Goal: Information Seeking & Learning: Learn about a topic

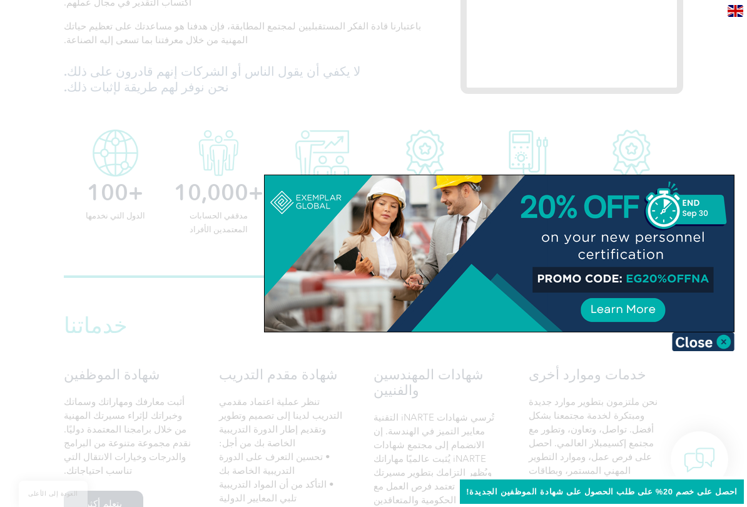
click at [722, 337] on img at bounding box center [703, 341] width 63 height 19
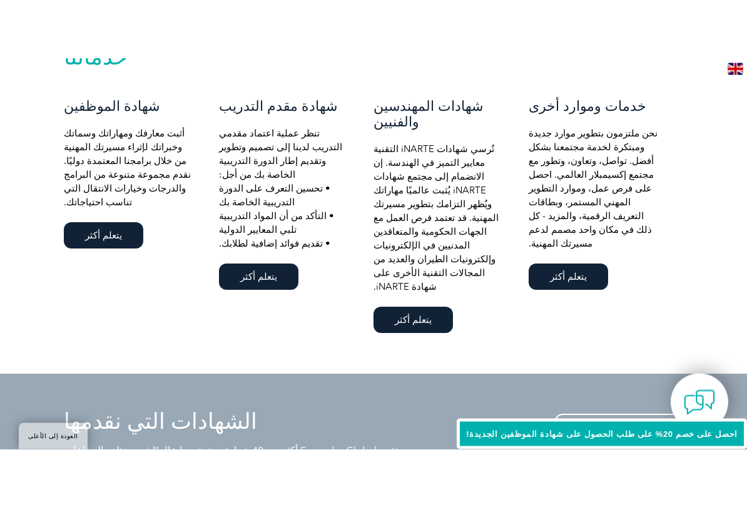
scroll to position [835, 0]
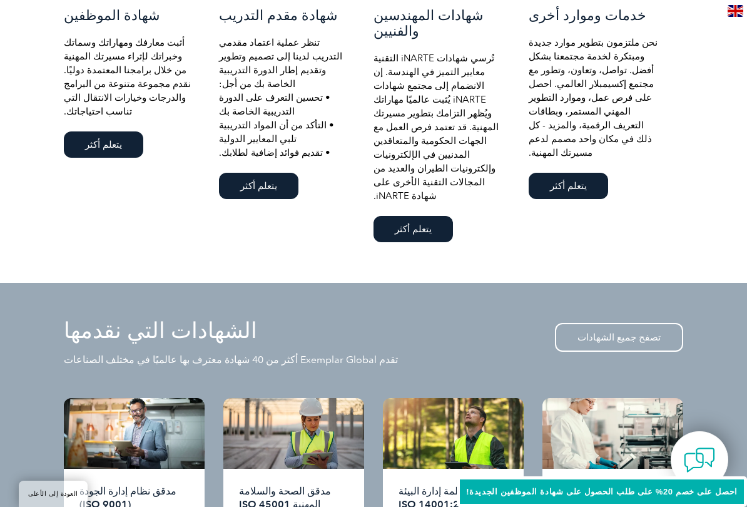
click at [627, 332] on font "تصفح جميع الشهادات" at bounding box center [618, 337] width 83 height 11
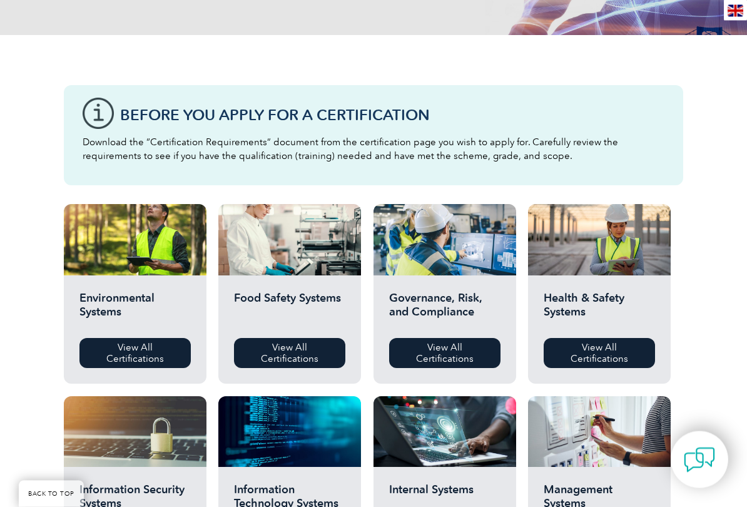
scroll to position [264, 0]
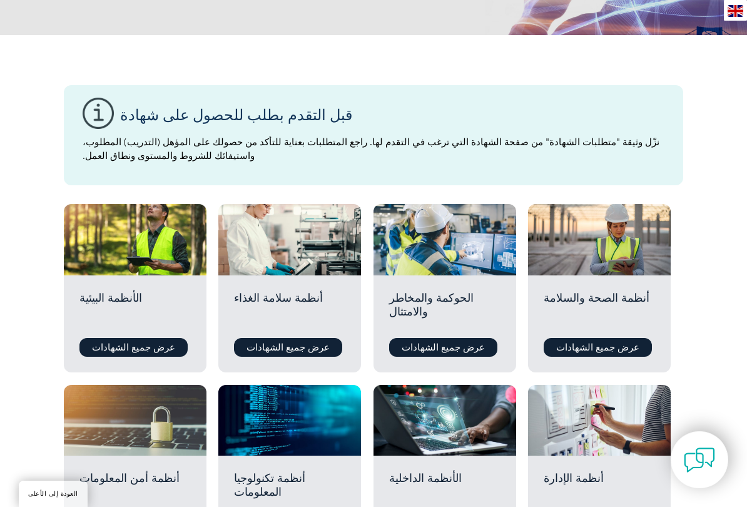
click at [443, 353] on font "عرض جميع الشهادات" at bounding box center [443, 347] width 83 height 11
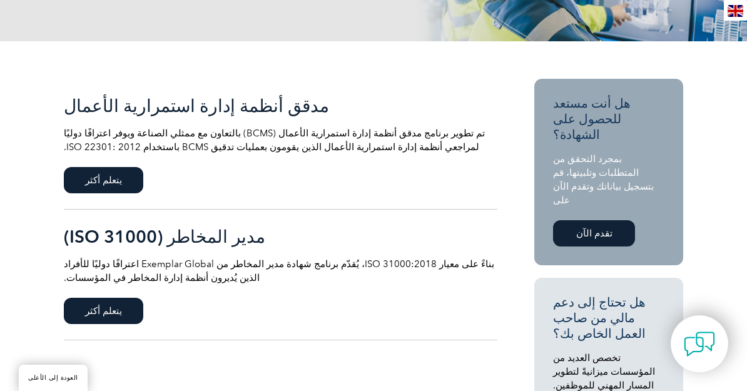
scroll to position [223, 0]
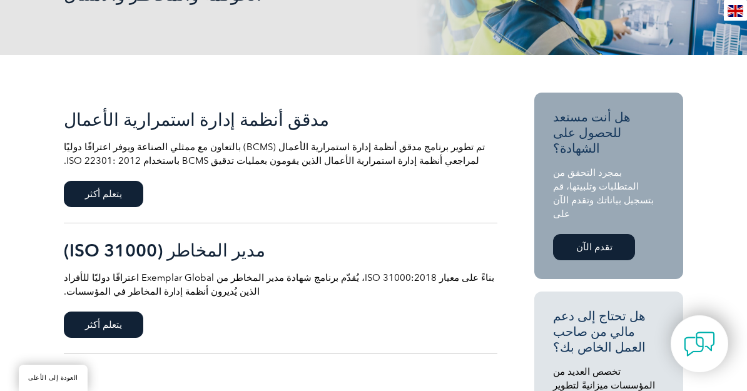
click at [591, 241] on font "تقدم الآن" at bounding box center [594, 246] width 36 height 11
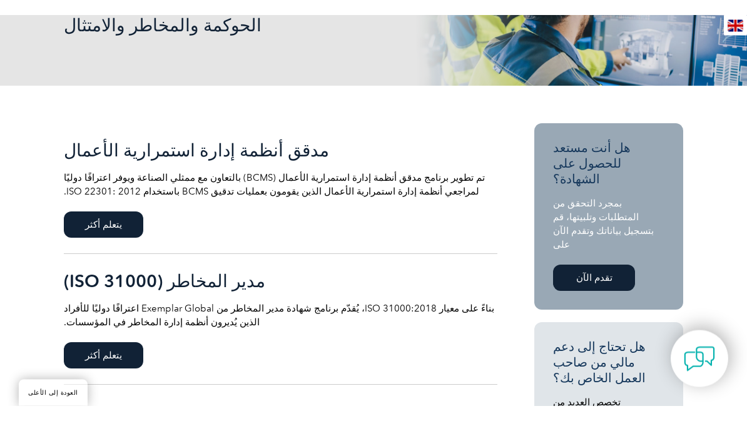
scroll to position [203, 0]
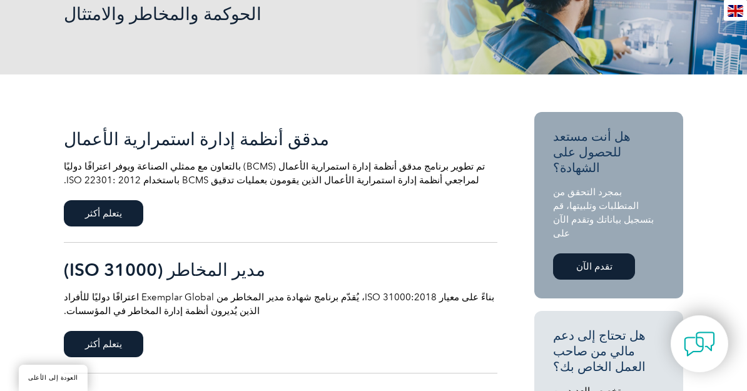
click at [101, 210] on span "يتعلم أكثر" at bounding box center [103, 213] width 79 height 26
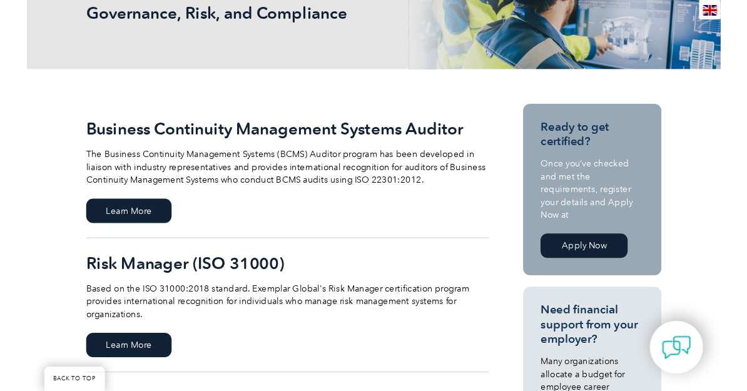
scroll to position [233, 0]
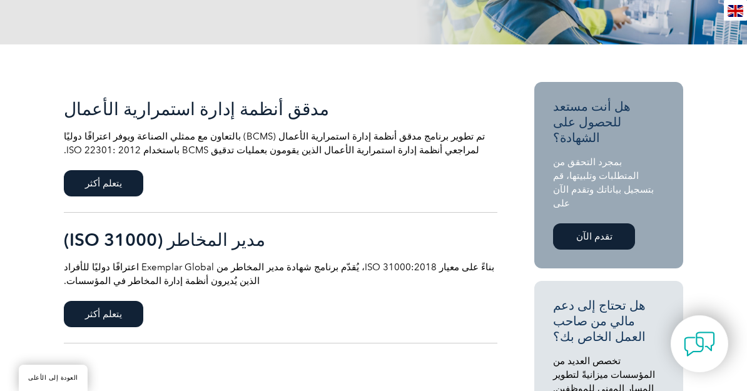
click at [94, 320] on font "يتعلم أكثر" at bounding box center [103, 313] width 37 height 11
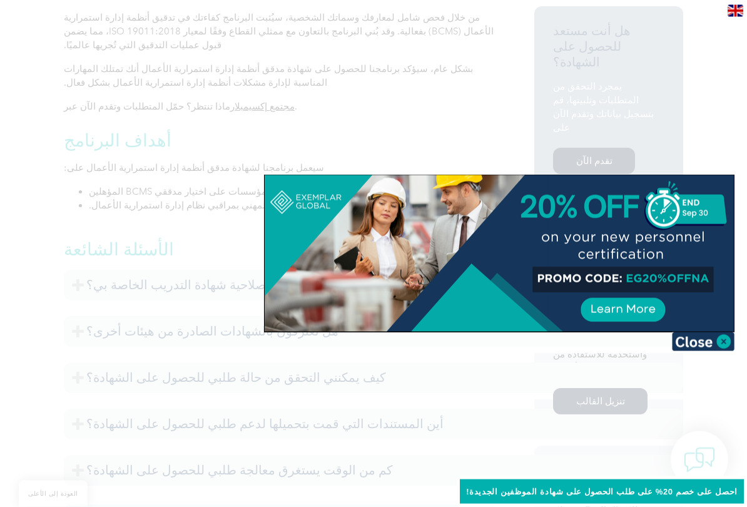
scroll to position [387, 0]
click at [721, 335] on img at bounding box center [703, 341] width 63 height 19
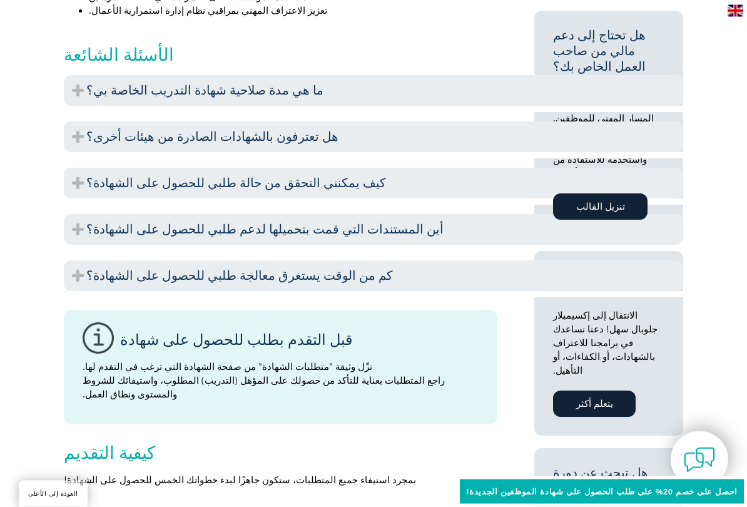
scroll to position [584, 0]
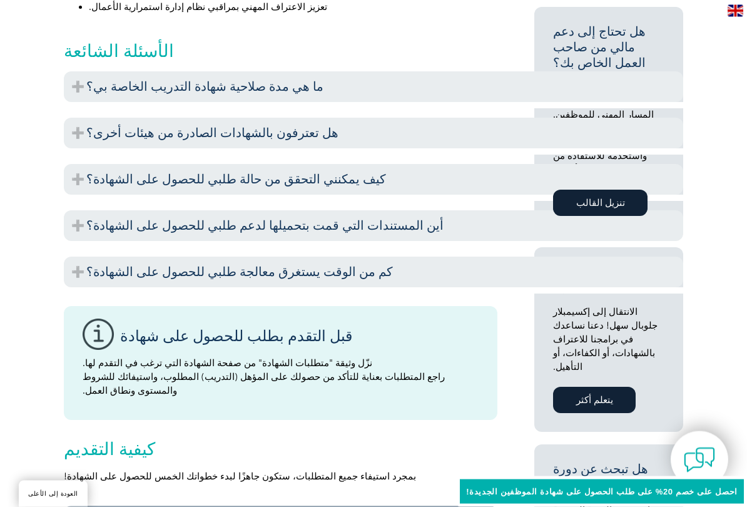
click at [260, 265] on font "كم من الوقت يستغرق معالجة طلبي للحصول على الشهادة؟" at bounding box center [239, 272] width 307 height 15
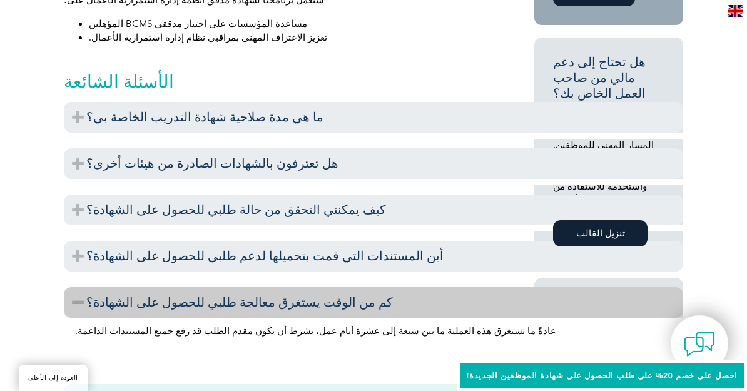
scroll to position [553, 0]
click at [601, 229] on font "تنزيل القالب" at bounding box center [600, 234] width 49 height 11
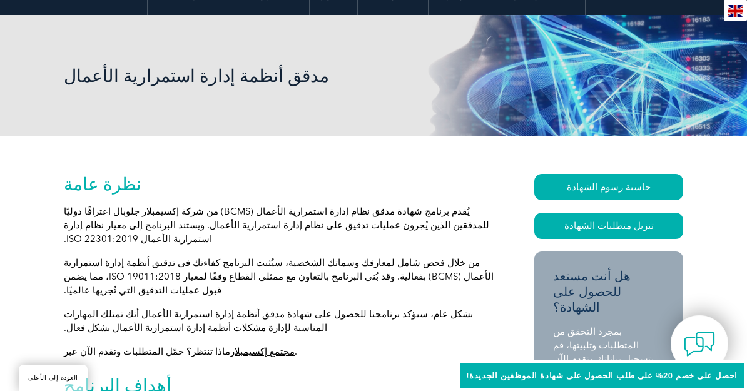
scroll to position [141, 0]
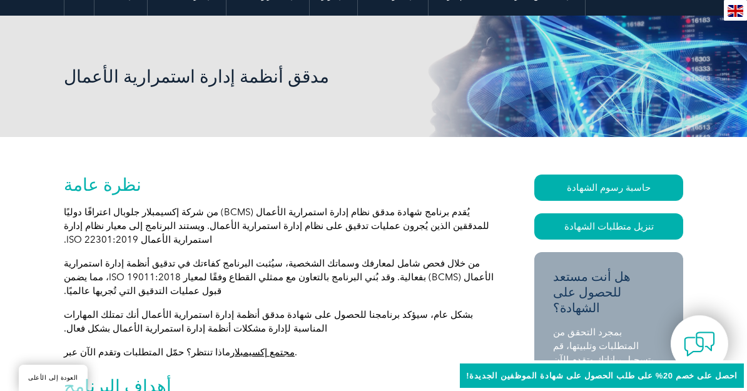
click at [630, 188] on font "حاسبة رسوم الشهادة" at bounding box center [609, 187] width 84 height 11
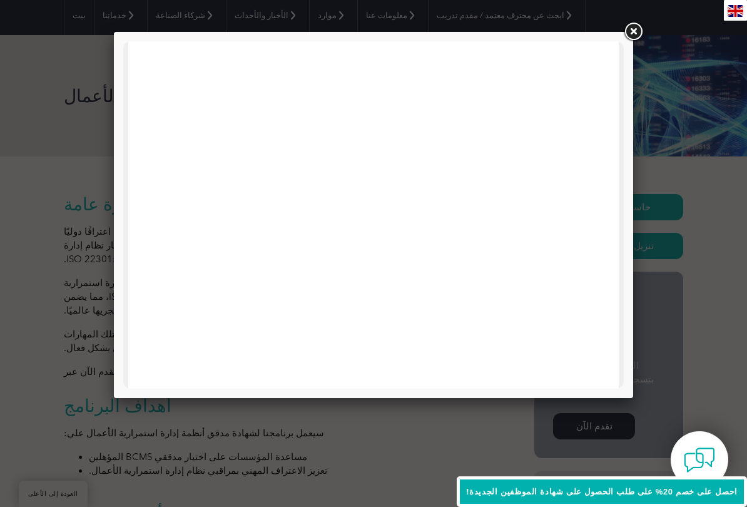
scroll to position [626, 0]
click at [631, 28] on link at bounding box center [633, 32] width 23 height 23
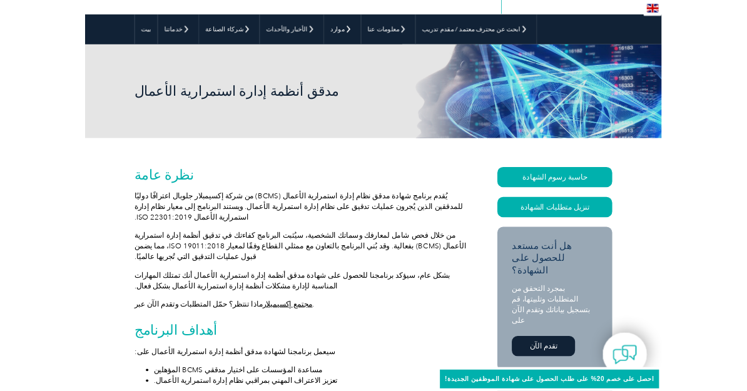
scroll to position [0, 0]
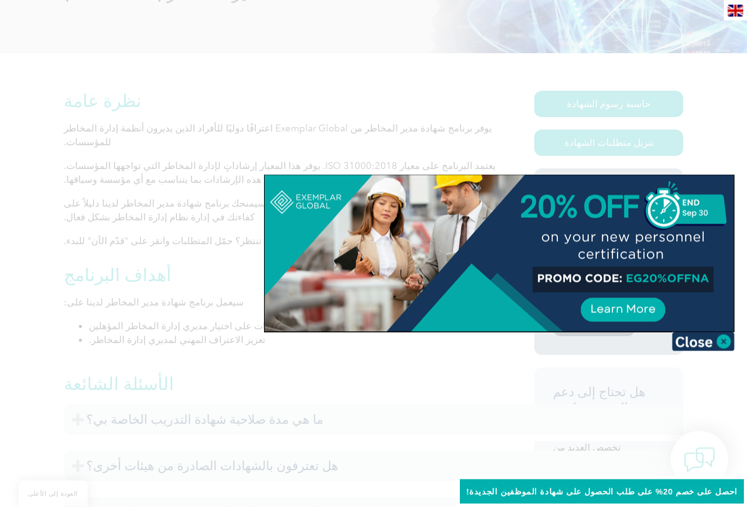
scroll to position [228, 0]
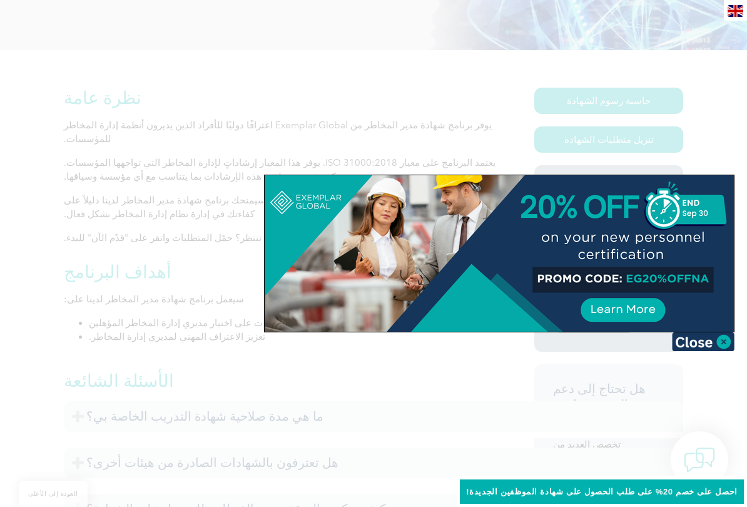
click at [722, 338] on img at bounding box center [703, 341] width 63 height 19
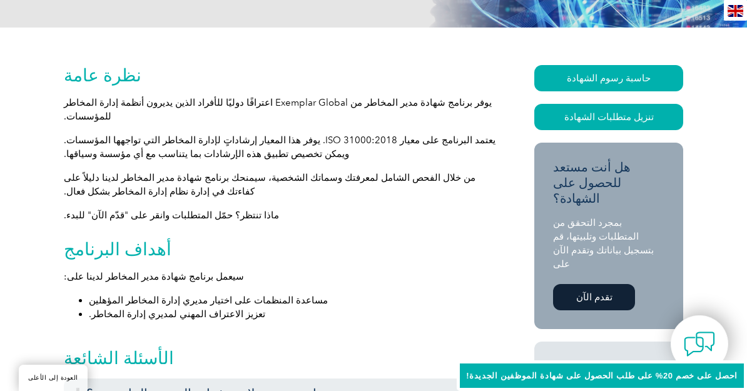
scroll to position [248, 0]
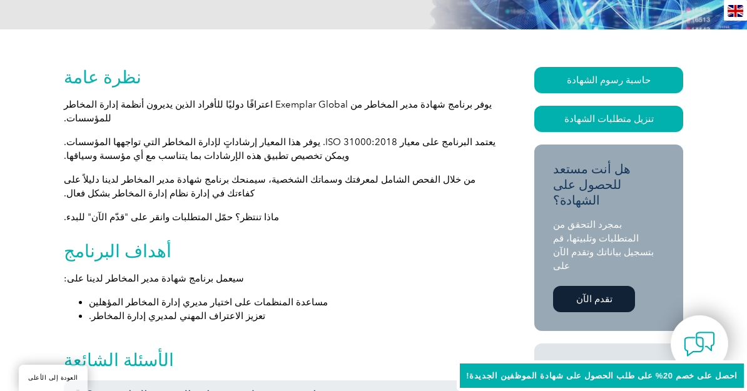
click at [624, 81] on font "حاسبة رسوم الشهادة" at bounding box center [609, 79] width 84 height 11
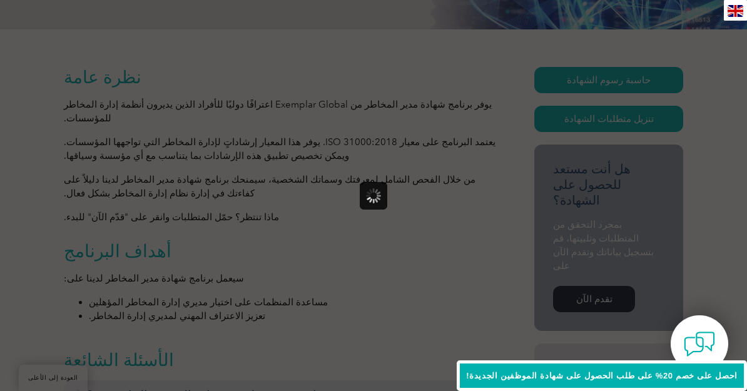
scroll to position [0, 0]
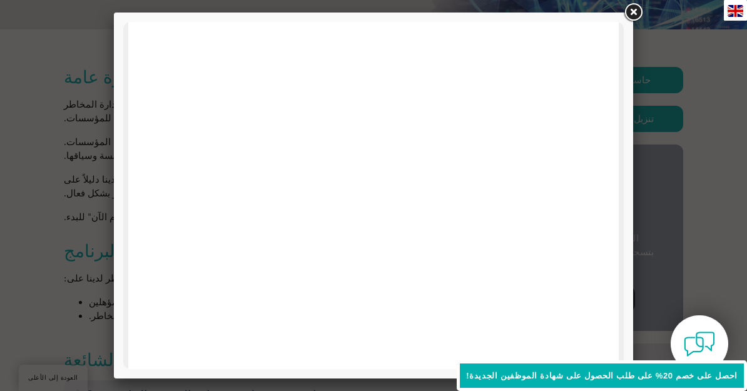
click at [630, 13] on link at bounding box center [633, 12] width 23 height 23
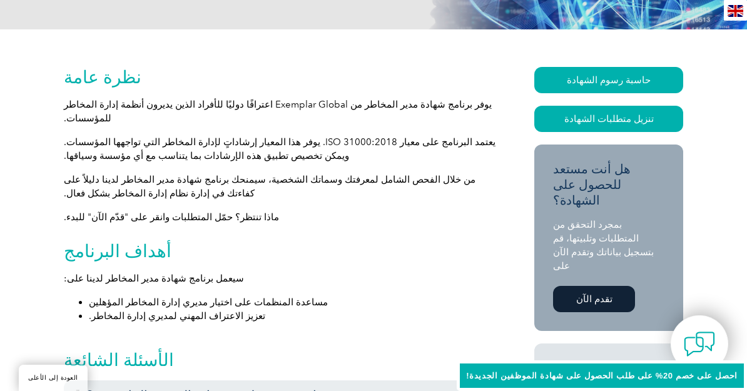
click at [657, 132] on link "تنزيل متطلبات الشهادة" at bounding box center [608, 119] width 149 height 26
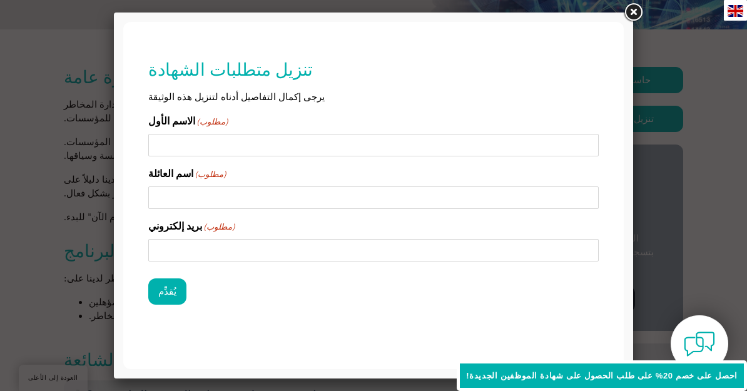
click at [78, 214] on div at bounding box center [373, 195] width 747 height 391
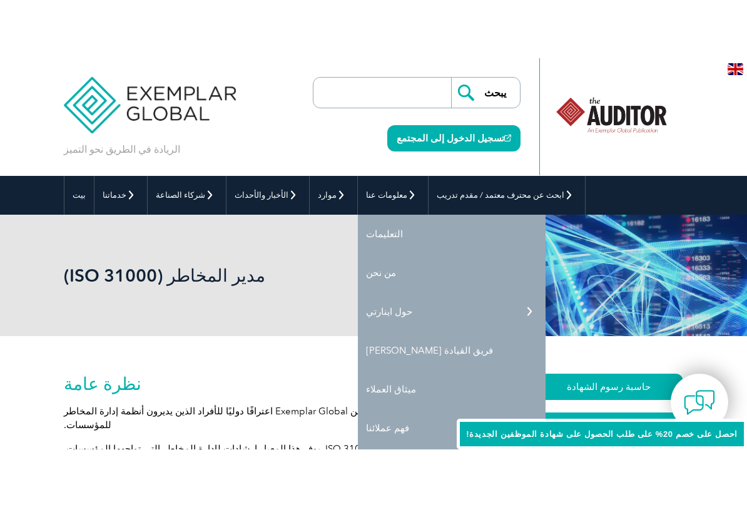
scroll to position [37, 0]
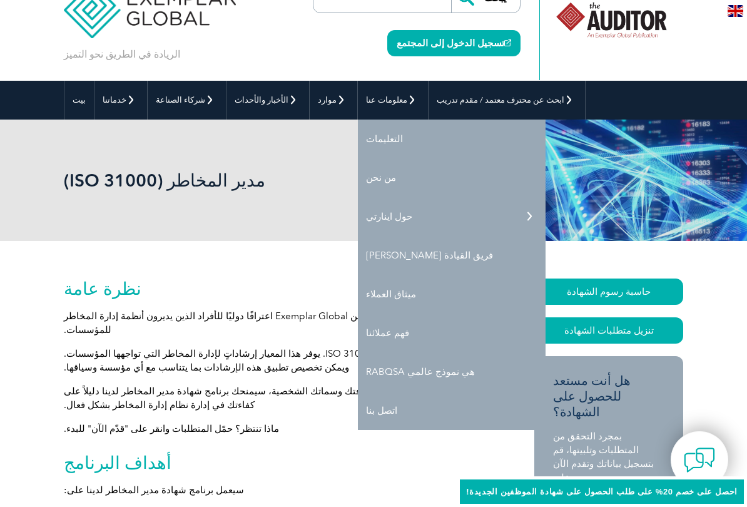
click at [366, 415] on font "اتصل بنا" at bounding box center [381, 410] width 31 height 11
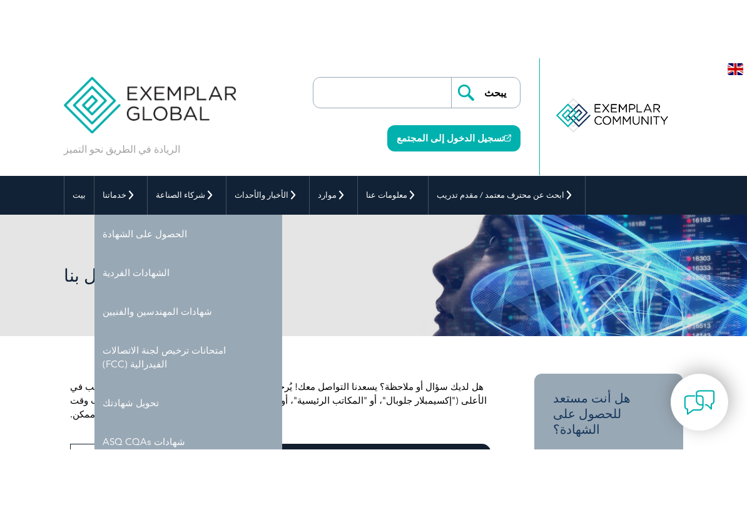
scroll to position [15, 0]
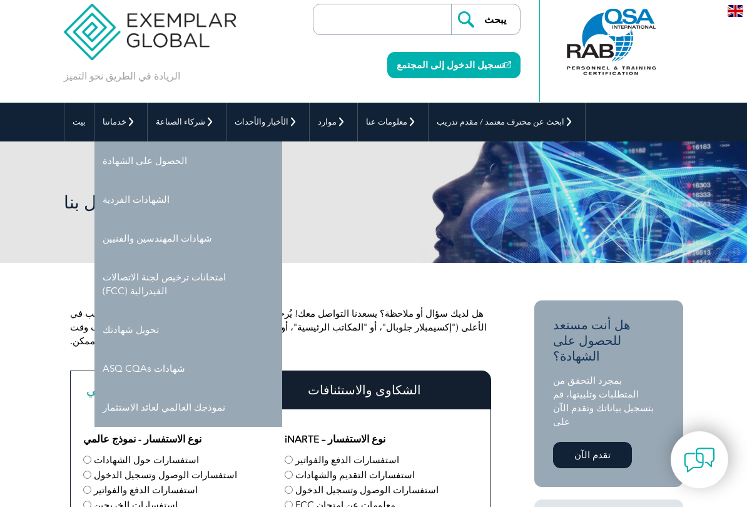
click at [119, 336] on link "تحويل شهادتك" at bounding box center [188, 329] width 188 height 39
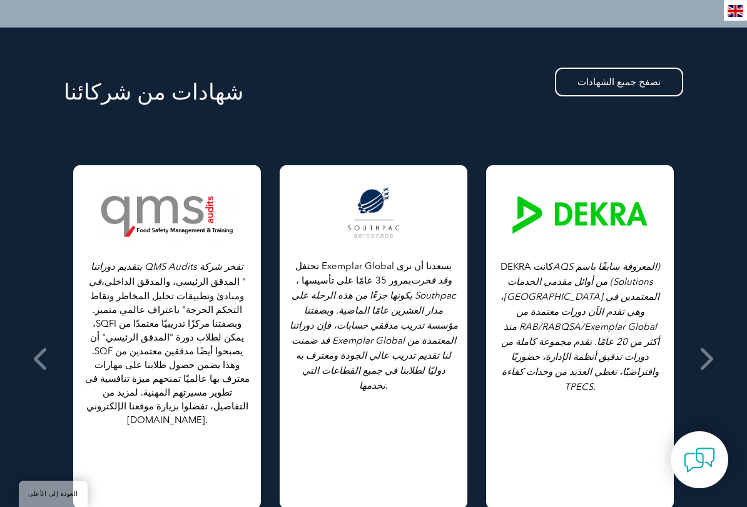
scroll to position [776, 0]
click at [631, 81] on font "تصفح جميع الشهادات" at bounding box center [618, 82] width 83 height 11
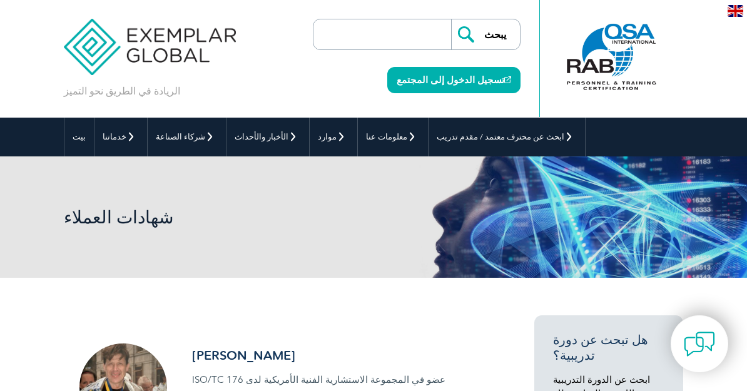
click at [399, 42] on input "search" at bounding box center [385, 34] width 131 height 30
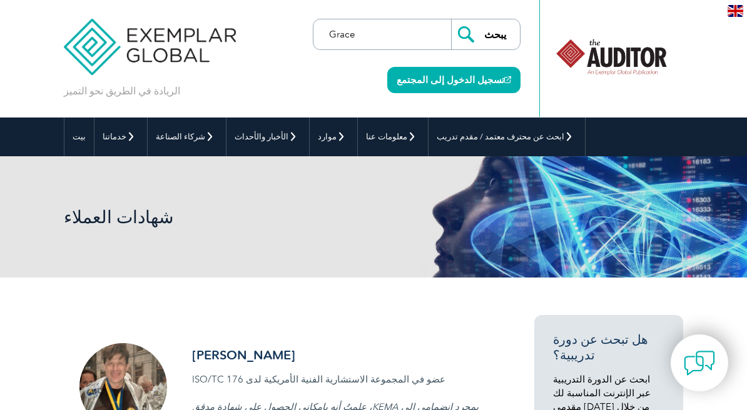
type input "Grace"
click at [485, 34] on input "يبحث" at bounding box center [485, 34] width 69 height 30
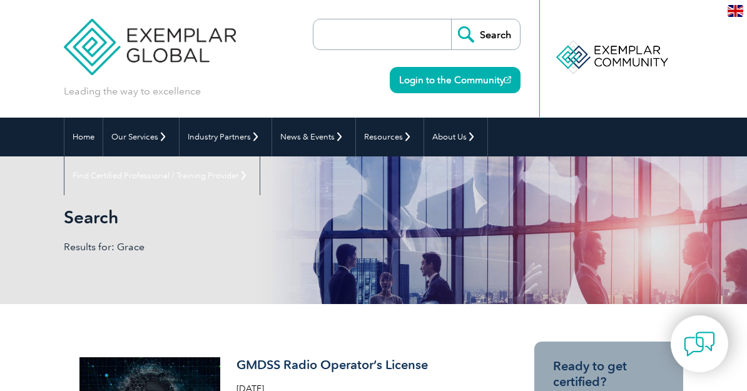
click at [360, 39] on input "search" at bounding box center [385, 34] width 131 height 30
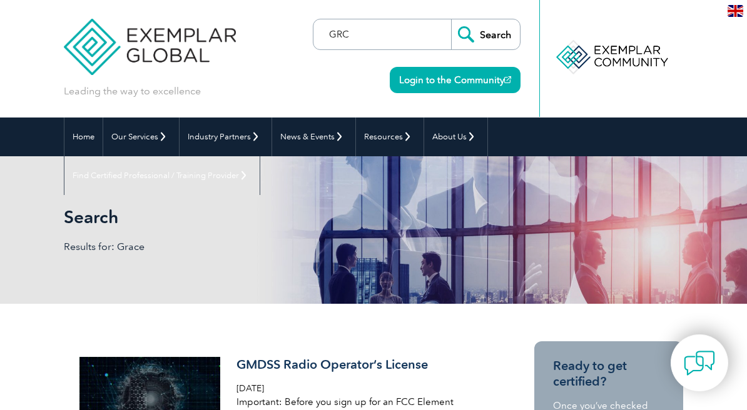
type input "GRC"
click at [485, 34] on input "Search" at bounding box center [485, 34] width 69 height 30
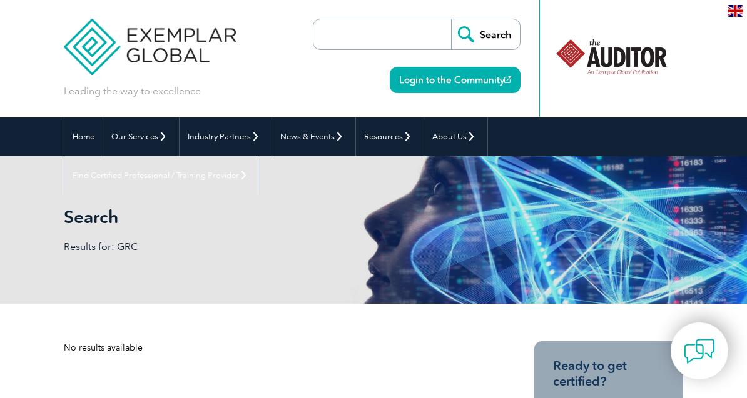
click at [431, 30] on input "search" at bounding box center [385, 34] width 131 height 30
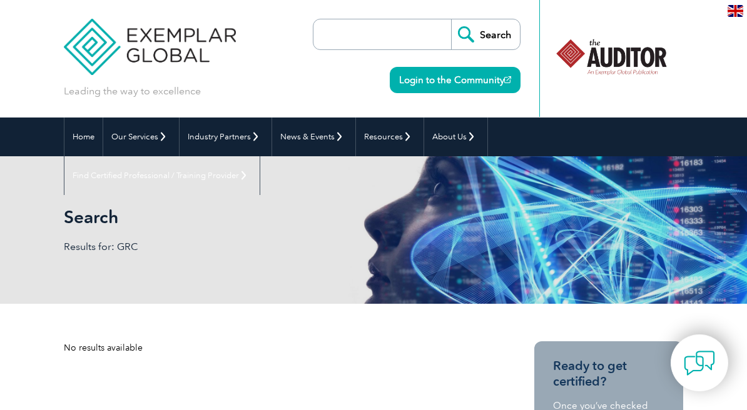
click at [391, 34] on input "search" at bounding box center [385, 34] width 131 height 30
paste input "Certified GRC Professional"
type input "Certified GRC Professional"
click at [485, 34] on input "Search" at bounding box center [485, 34] width 69 height 30
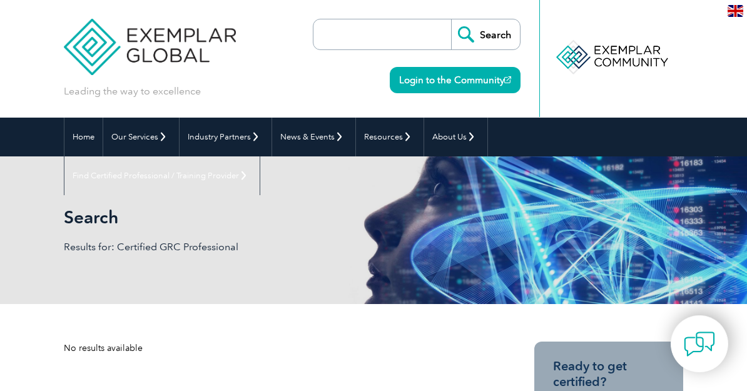
click at [419, 31] on input "search" at bounding box center [385, 34] width 131 height 30
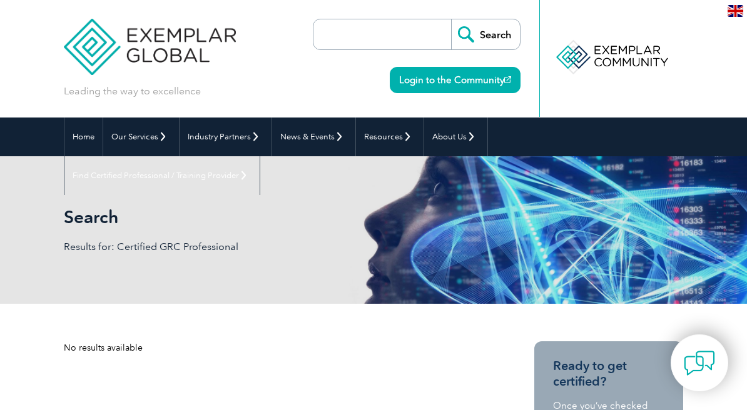
click at [414, 35] on input "search" at bounding box center [385, 34] width 131 height 30
paste input "GRCP"
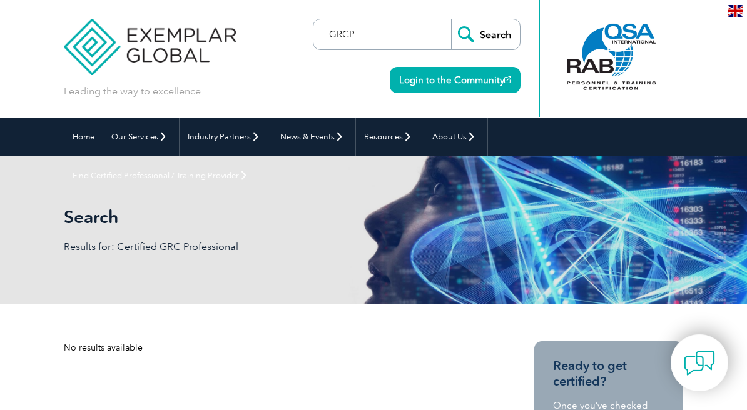
type input "GRCP"
click at [459, 78] on link "Login to the Community" at bounding box center [455, 80] width 131 height 26
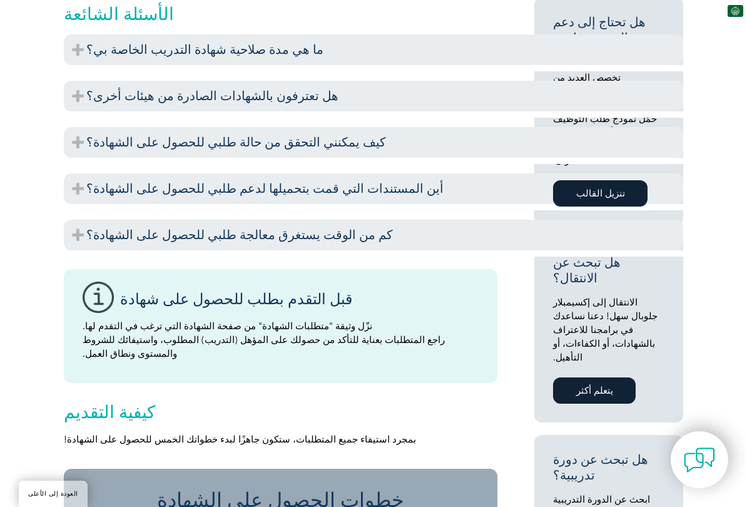
scroll to position [595, 0]
click at [268, 289] on font "قبل التقدم بطلب للحصول على شهادة" at bounding box center [236, 298] width 232 height 18
click at [97, 273] on div "قبل التقدم بطلب للحصول على شهادة نزّل وثيقة "متطلبات الشهادة" من صفحة الشهادة ا…" at bounding box center [281, 325] width 434 height 114
click at [123, 400] on font "كيفية التقديم" at bounding box center [109, 410] width 91 height 21
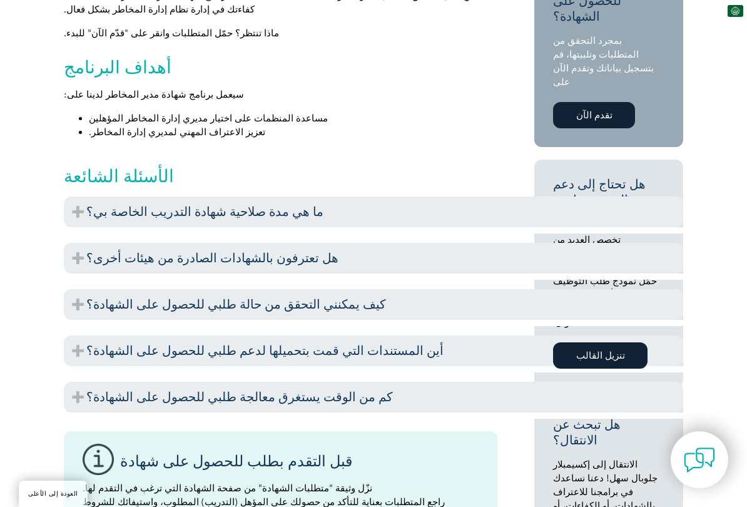
scroll to position [447, 0]
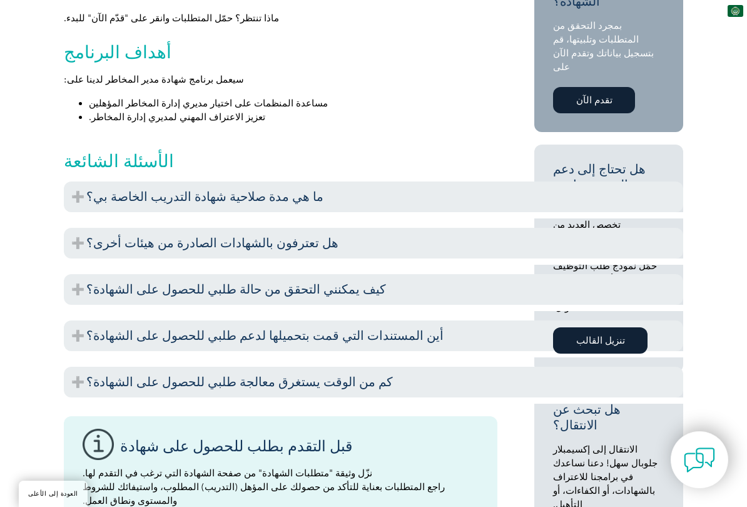
click at [264, 190] on font "ما هي مدة صلاحية شهادة التدريب الخاصة بي؟" at bounding box center [204, 196] width 237 height 15
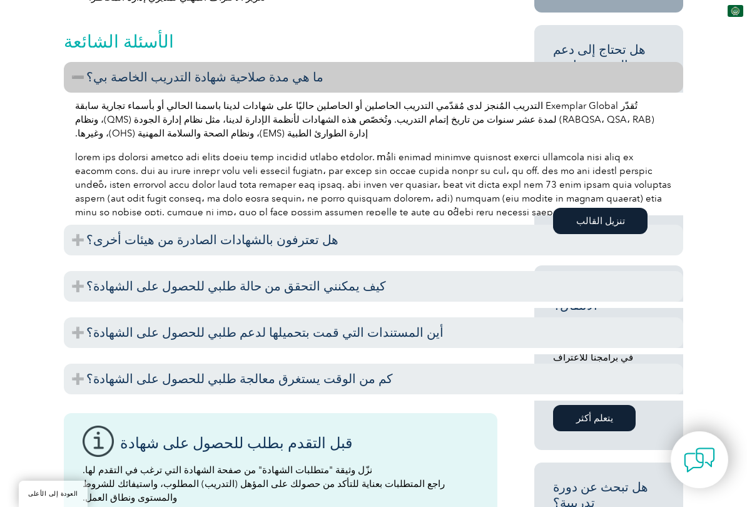
scroll to position [571, 0]
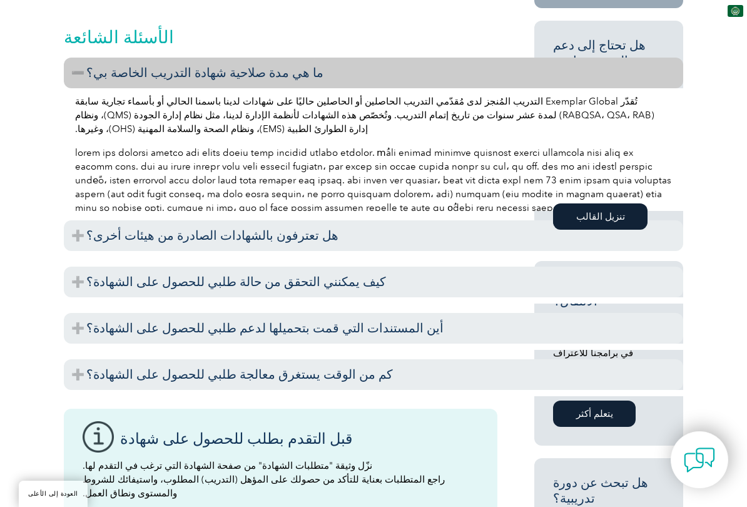
click at [302, 226] on h3 "هل تعترفون بالشهادات الصادرة من هيئات أخرى؟" at bounding box center [373, 235] width 619 height 31
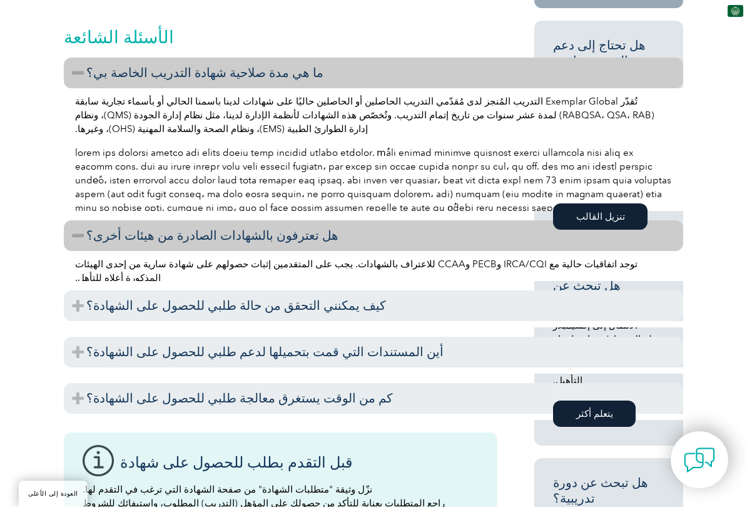
click at [265, 383] on h3 "كم من الوقت يستغرق معالجة طلبي للحصول على الشهادة؟" at bounding box center [373, 398] width 619 height 31
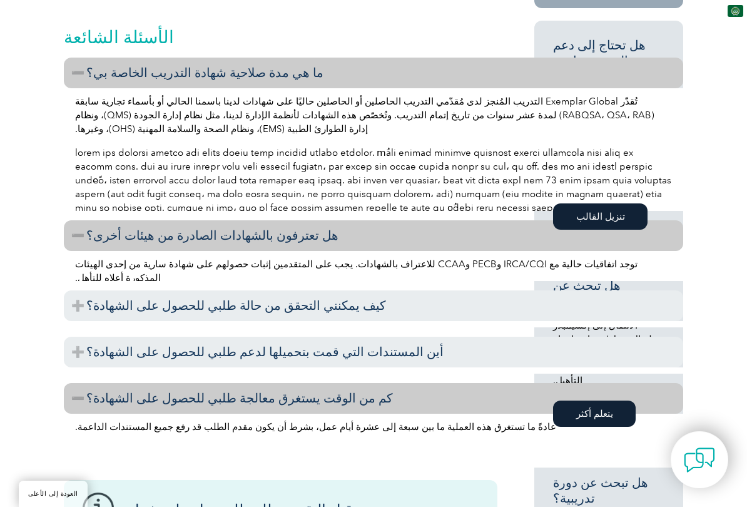
click at [313, 337] on h3 "أين المستندات التي قمت بتحميلها لدعم طلبي للحصول على الشهادة؟" at bounding box center [373, 352] width 619 height 31
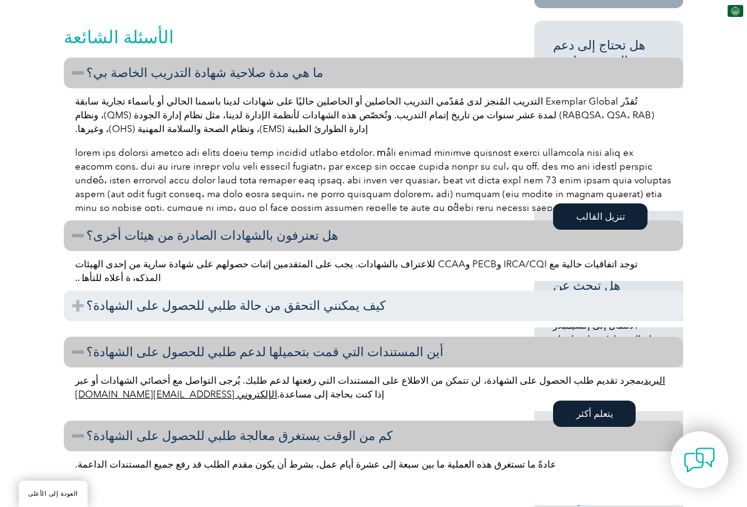
click at [314, 298] on font "كيف يمكنني التحقق من حالة طلبي للحصول على الشهادة؟" at bounding box center [236, 305] width 300 height 15
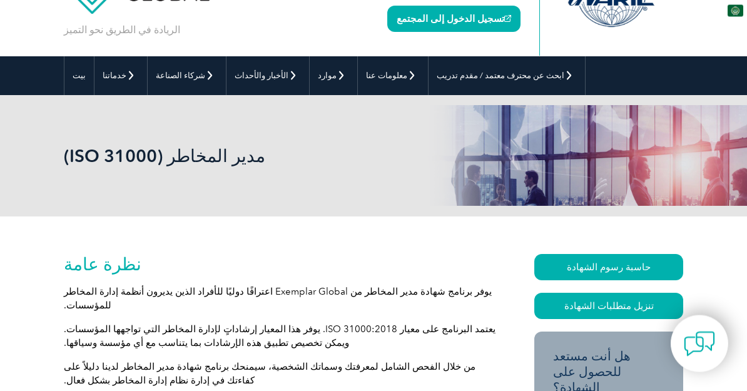
scroll to position [0, 0]
